Goal: Information Seeking & Learning: Learn about a topic

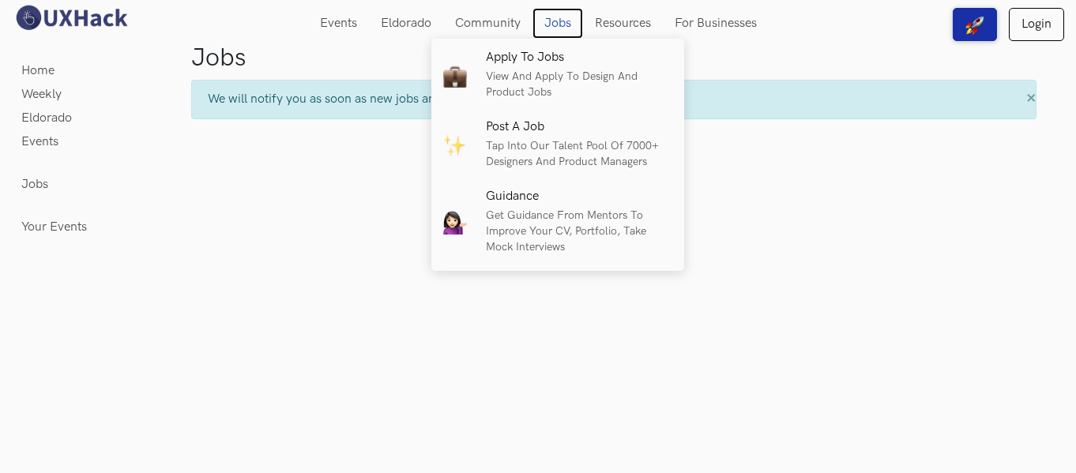
click at [563, 20] on link "Jobs" at bounding box center [558, 23] width 51 height 31
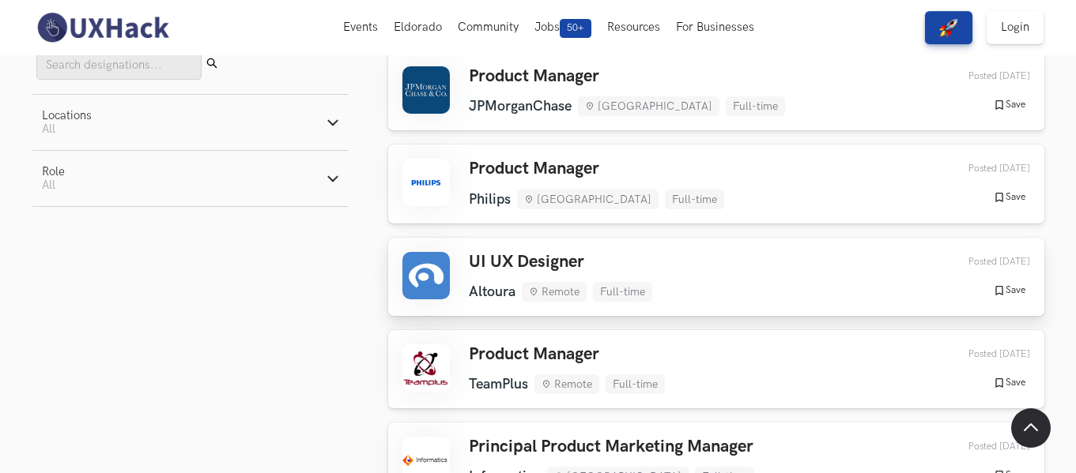
scroll to position [158, 0]
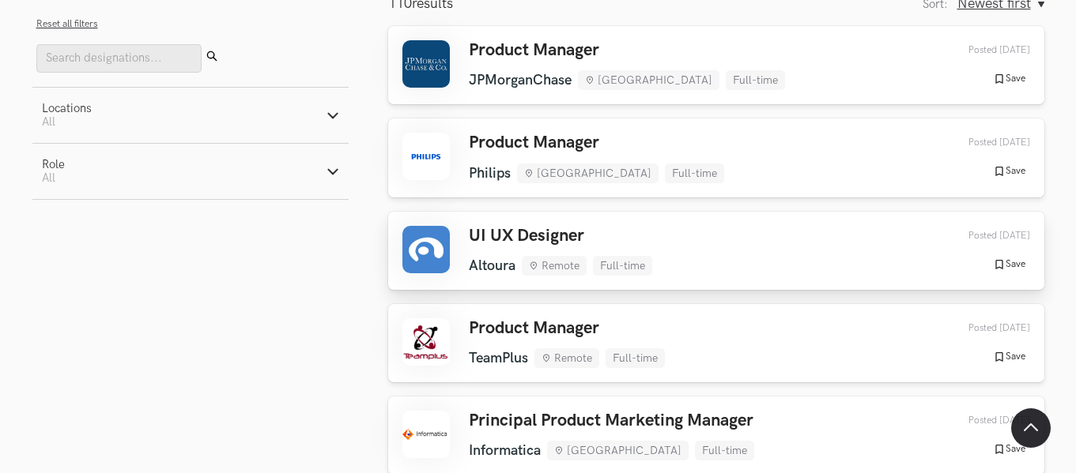
click at [499, 230] on h3 "UI UX Designer" at bounding box center [560, 236] width 183 height 21
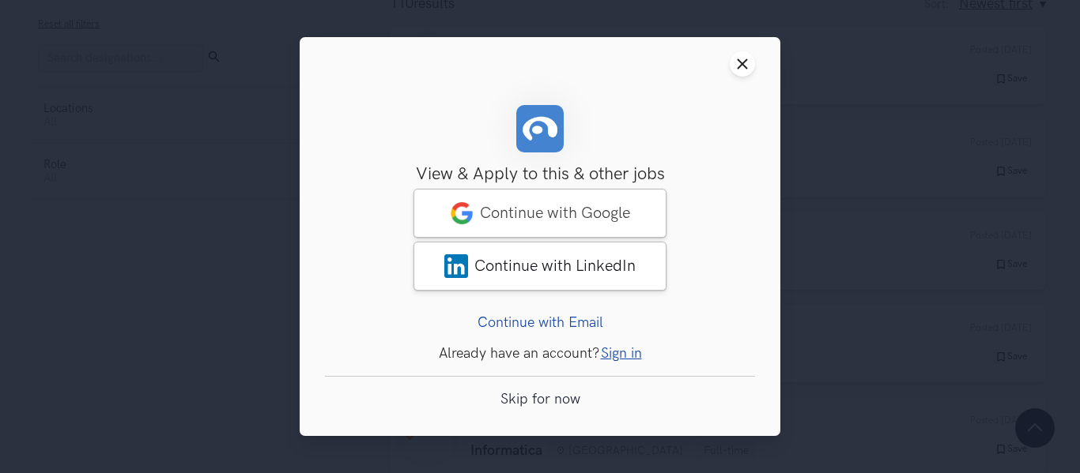
click at [736, 77] on header "Close modal window" at bounding box center [540, 64] width 480 height 54
click at [745, 62] on icon "Close modal window" at bounding box center [742, 64] width 13 height 13
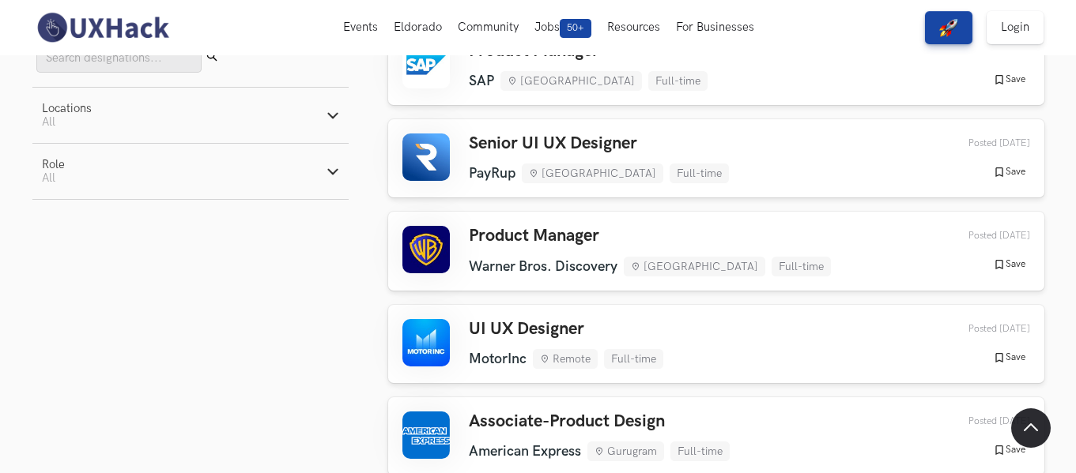
scroll to position [790, 0]
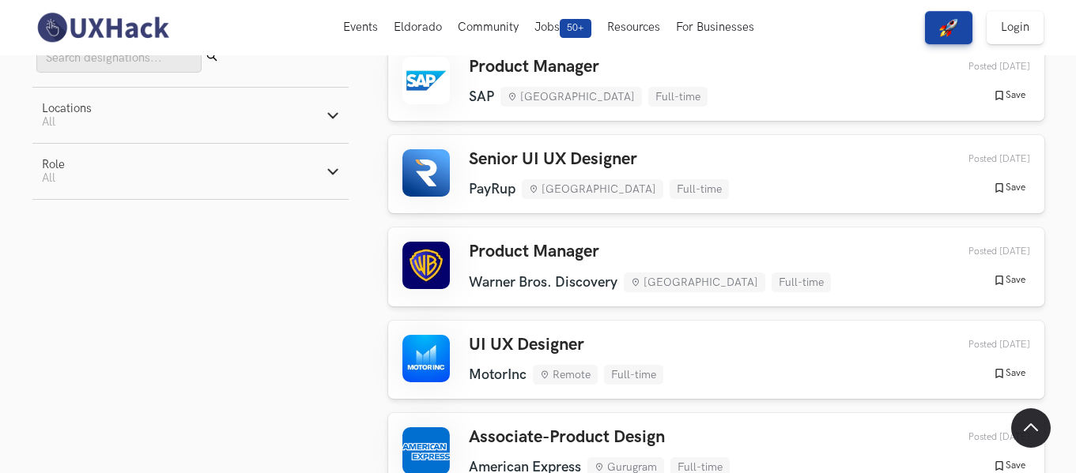
click at [183, 182] on button "Role Active filters: All" at bounding box center [190, 171] width 316 height 55
click at [94, 230] on label "Product" at bounding box center [73, 233] width 62 height 17
click at [57, 230] on input "Product" at bounding box center [49, 233] width 15 height 15
radio input "true"
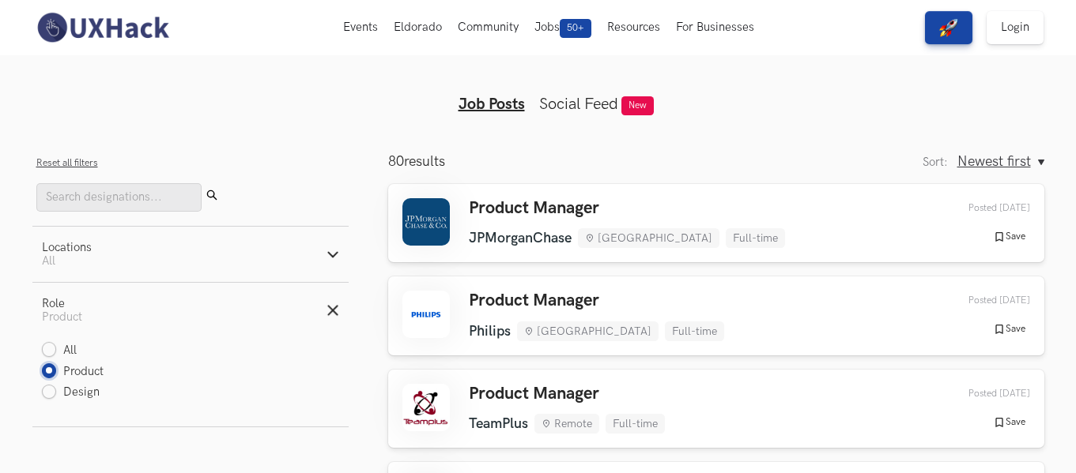
scroll to position [158, 0]
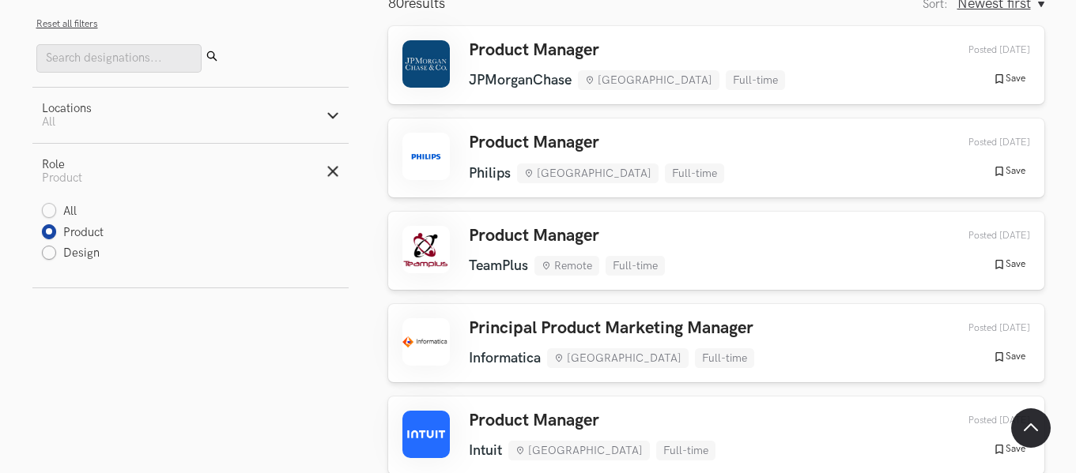
click at [73, 252] on label "Design" at bounding box center [71, 254] width 58 height 17
click at [57, 252] on input "Design" at bounding box center [49, 254] width 15 height 15
radio input "true"
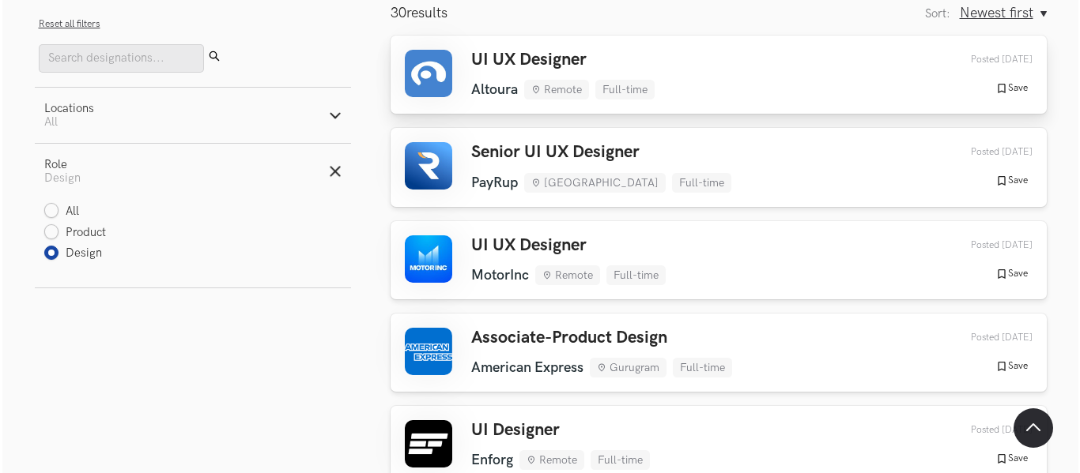
scroll to position [0, 0]
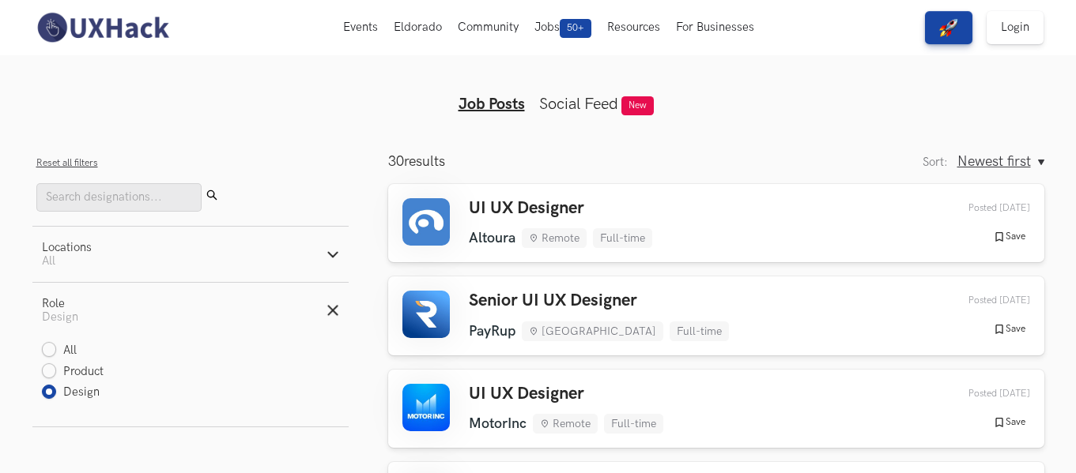
click at [573, 212] on h3 "UI UX Designer" at bounding box center [560, 208] width 183 height 21
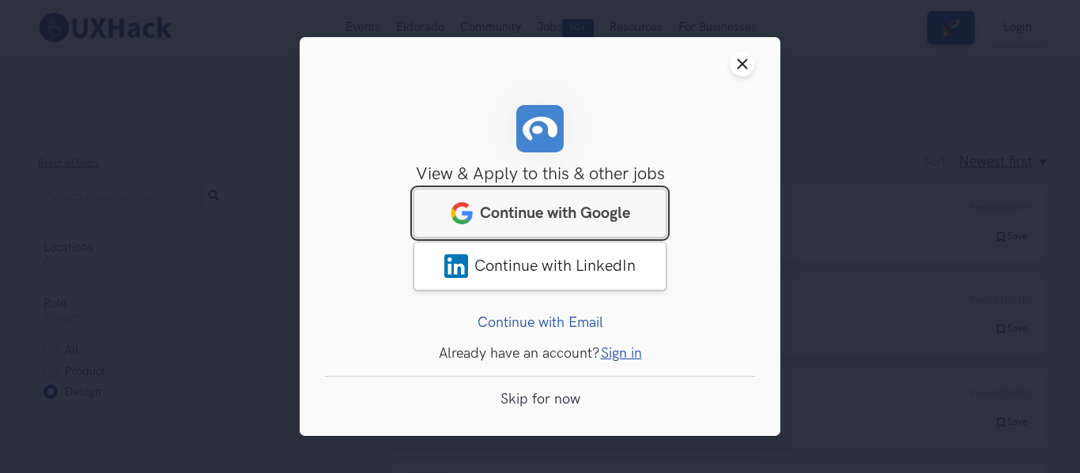
click at [579, 214] on span "Continue with Google" at bounding box center [555, 213] width 150 height 19
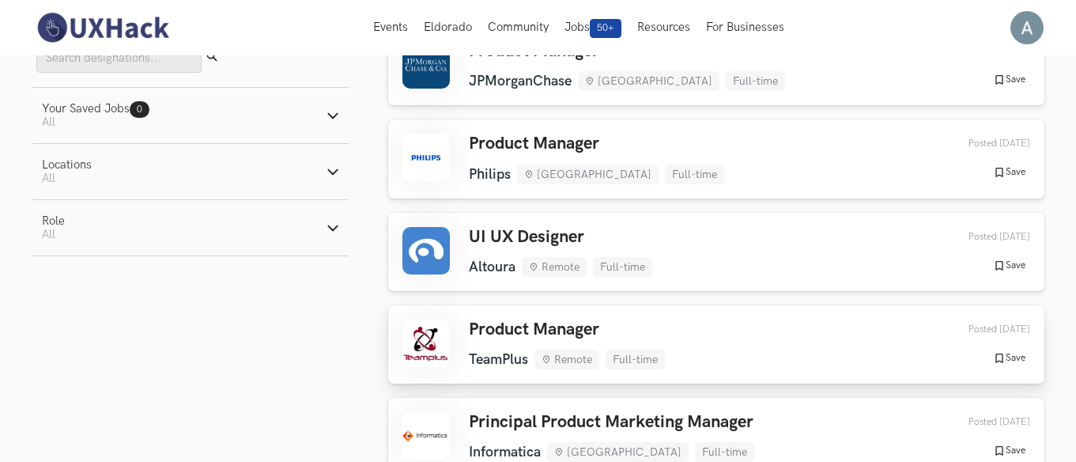
scroll to position [158, 0]
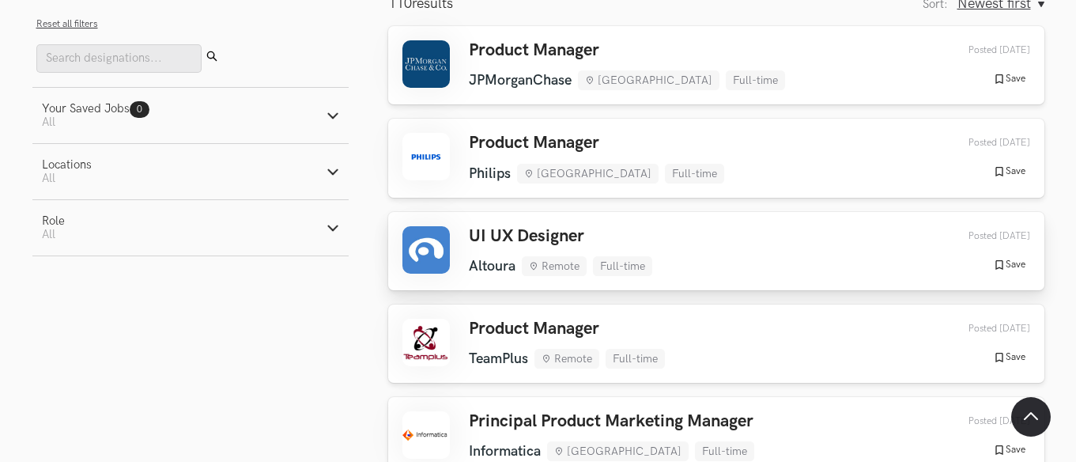
click at [553, 242] on h3 "UI UX Designer" at bounding box center [560, 236] width 183 height 21
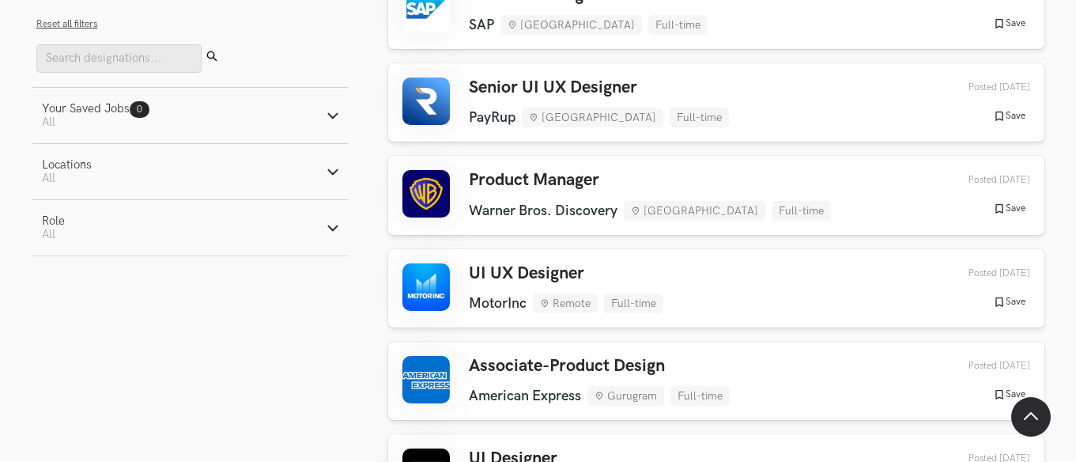
scroll to position [948, 0]
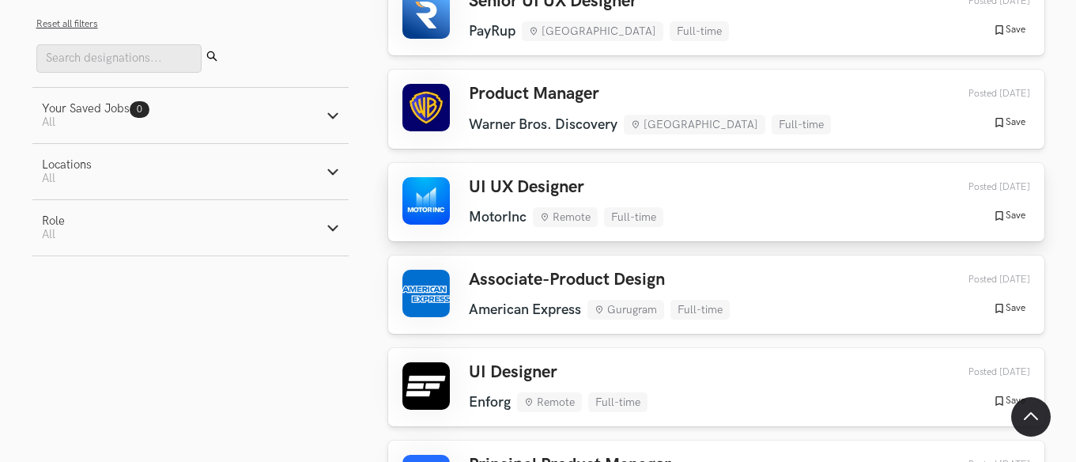
click at [563, 180] on h3 "UI UX Designer" at bounding box center [566, 187] width 194 height 21
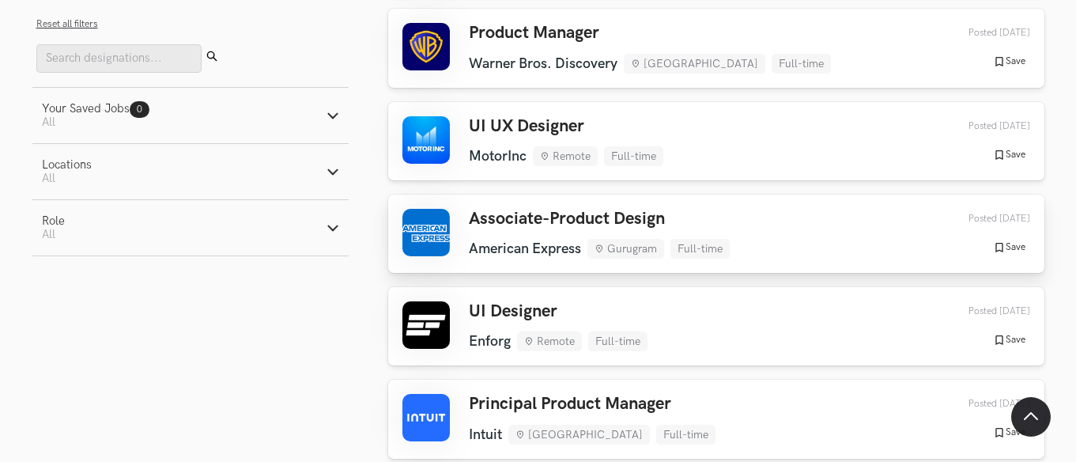
scroll to position [1106, 0]
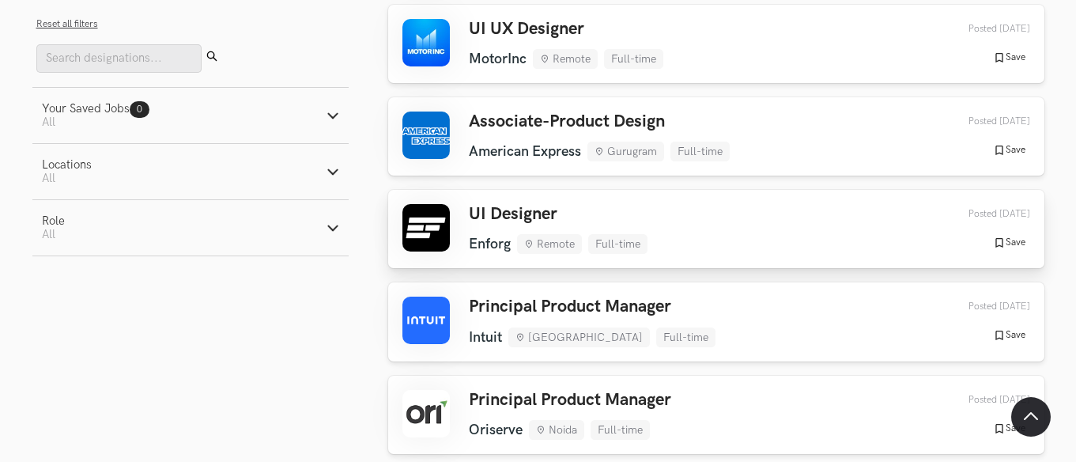
click at [526, 215] on h3 "UI Designer" at bounding box center [558, 214] width 179 height 21
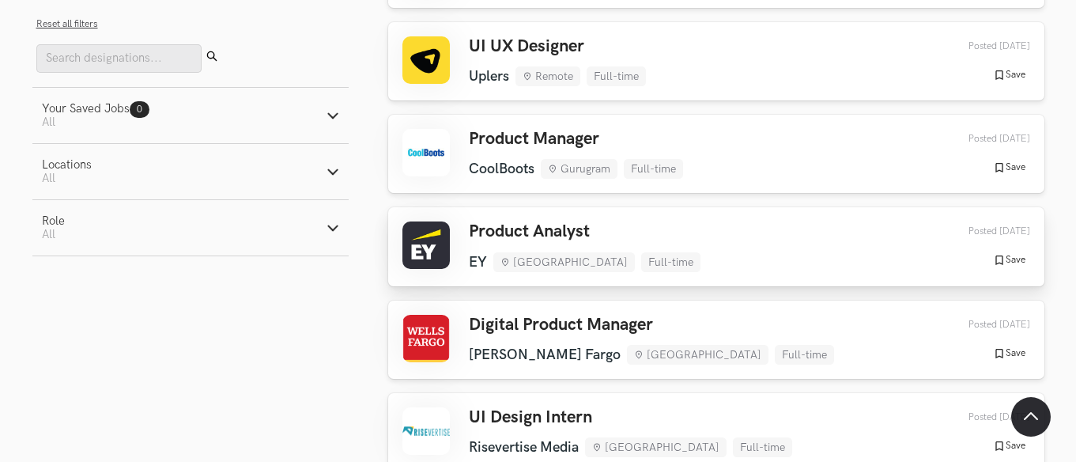
scroll to position [1581, 0]
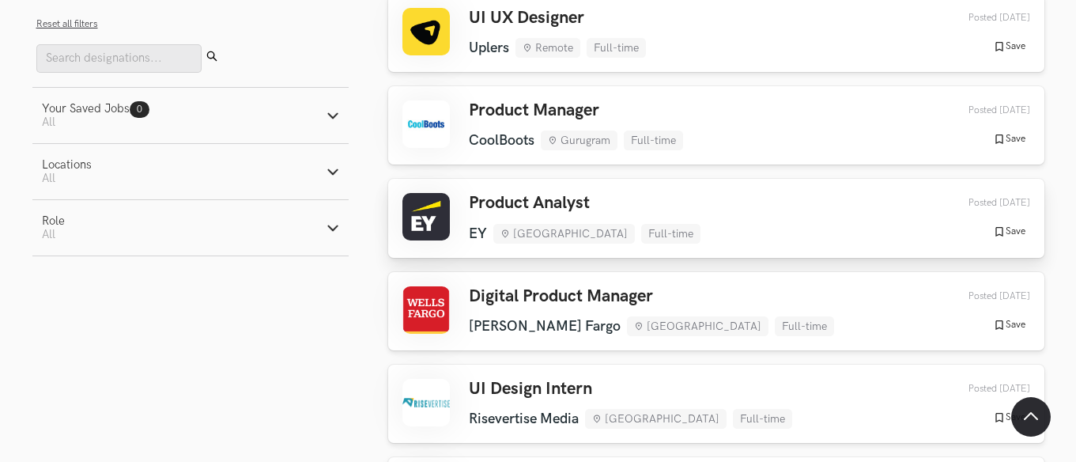
click at [572, 201] on h3 "Product Analyst" at bounding box center [585, 203] width 232 height 21
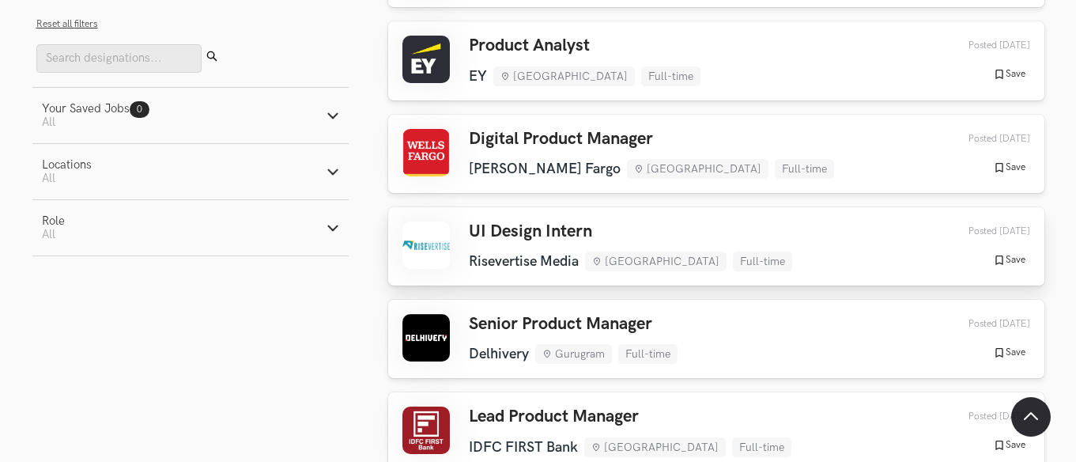
scroll to position [1739, 0]
click at [561, 226] on h3 "UI Design Intern" at bounding box center [630, 230] width 323 height 21
